Goal: Find specific page/section: Find specific page/section

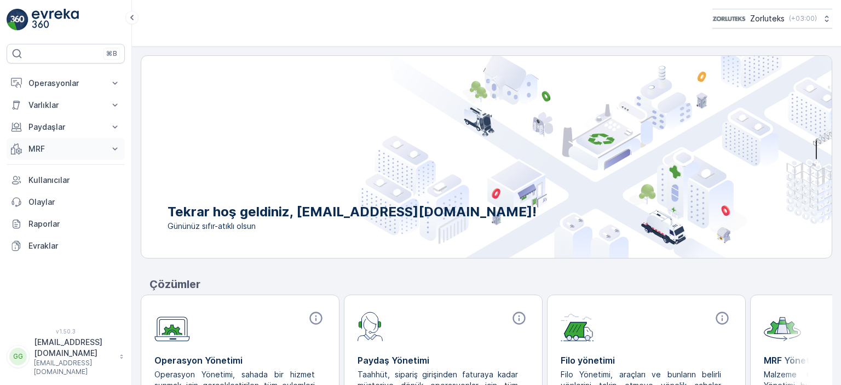
click at [76, 155] on button "MRF" at bounding box center [66, 149] width 118 height 22
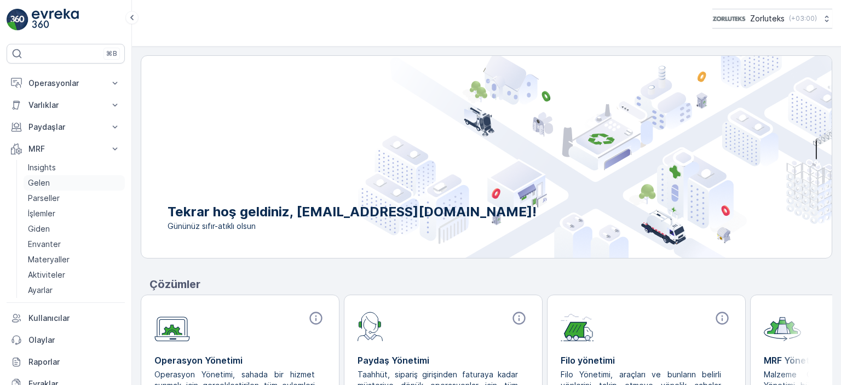
click at [71, 188] on link "Gelen" at bounding box center [74, 182] width 101 height 15
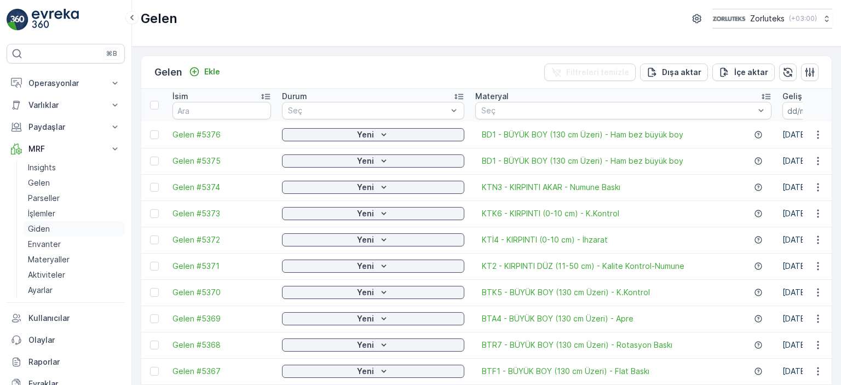
click at [48, 228] on p "Giden" at bounding box center [39, 228] width 22 height 11
